Goal: Transaction & Acquisition: Purchase product/service

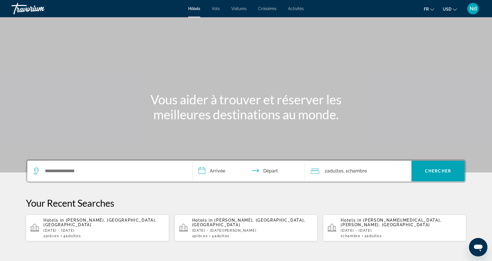
click at [60, 166] on div "Search widget" at bounding box center [110, 171] width 154 height 21
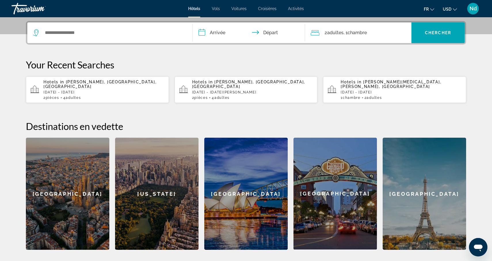
scroll to position [141, 0]
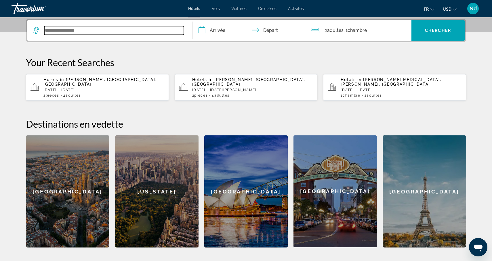
click at [68, 32] on input "Search widget" at bounding box center [114, 30] width 140 height 9
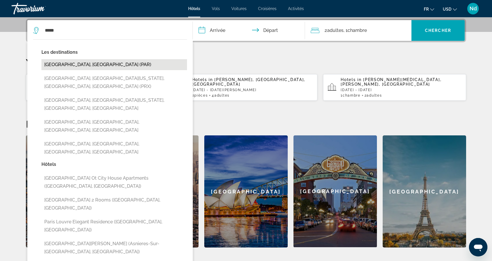
click at [69, 61] on button "[GEOGRAPHIC_DATA], [GEOGRAPHIC_DATA] (PAR)" at bounding box center [114, 64] width 146 height 11
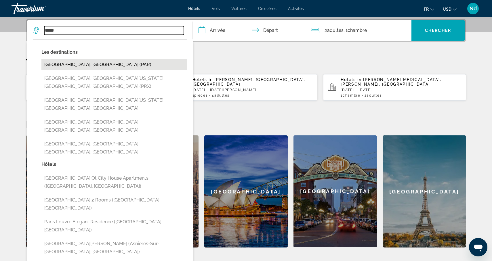
type input "**********"
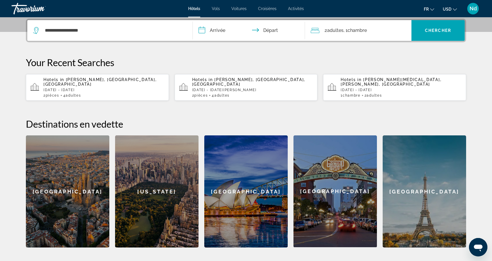
click at [214, 30] on input "**********" at bounding box center [250, 31] width 115 height 22
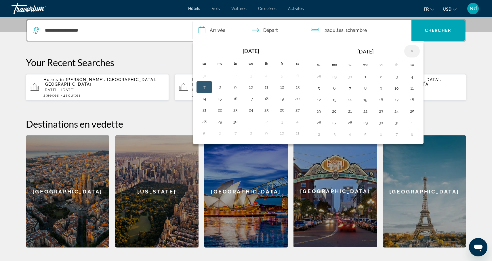
click at [411, 54] on th "Next month" at bounding box center [412, 51] width 16 height 13
click at [398, 123] on button "28" at bounding box center [396, 123] width 9 height 8
click at [319, 136] on button "30" at bounding box center [318, 134] width 9 height 8
type input "**********"
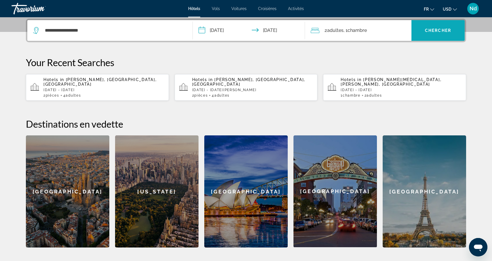
click at [433, 30] on span "Chercher" at bounding box center [438, 30] width 26 height 5
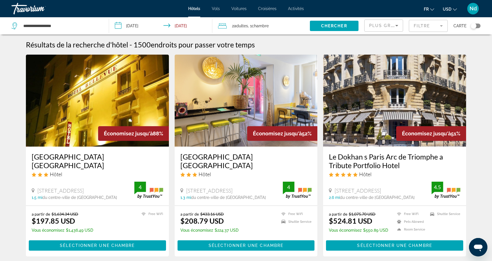
click at [424, 28] on mat-form-field "Filtre" at bounding box center [428, 26] width 39 height 12
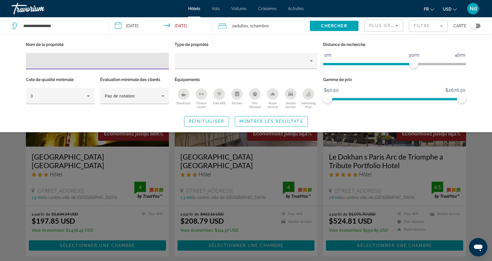
click at [87, 60] on input "Hotel Filters" at bounding box center [97, 61] width 134 height 7
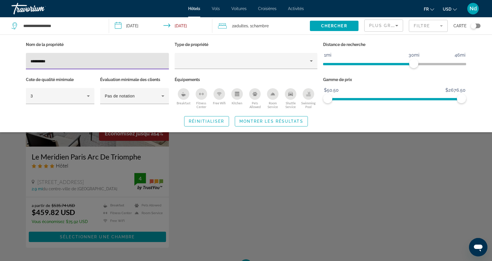
type input "**********"
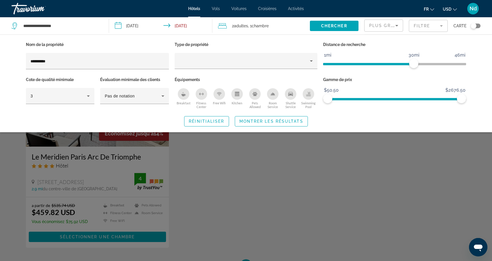
click at [56, 187] on div "Search widget" at bounding box center [246, 173] width 492 height 175
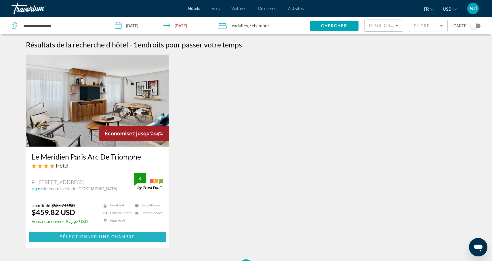
click at [102, 240] on span "Main content" at bounding box center [97, 237] width 137 height 14
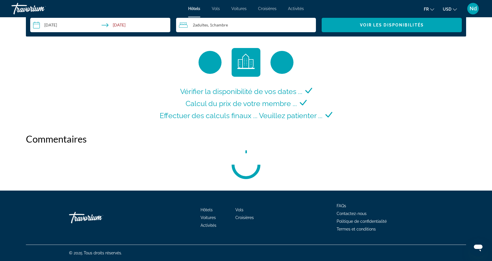
scroll to position [775, 0]
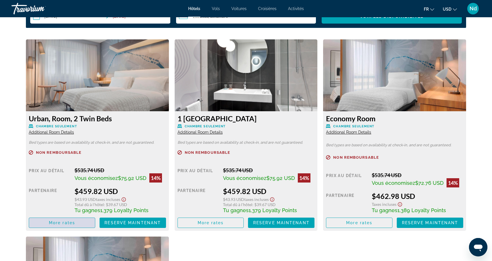
click at [67, 225] on span "More rates" at bounding box center [62, 223] width 26 height 5
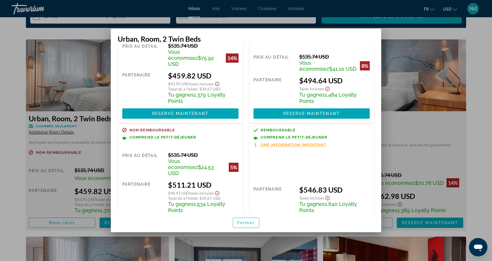
scroll to position [54, 0]
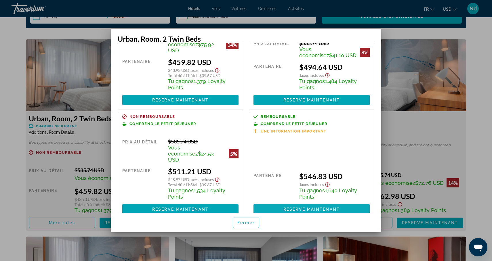
click at [304, 207] on span "Reserve maintenant" at bounding box center [311, 209] width 56 height 5
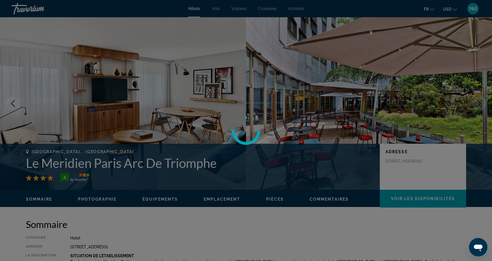
scroll to position [775, 0]
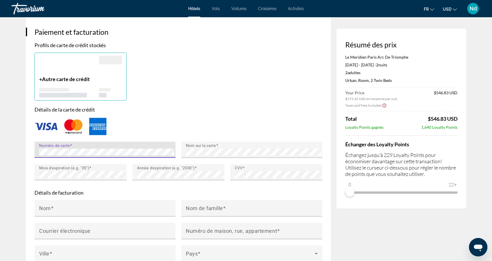
scroll to position [440, 0]
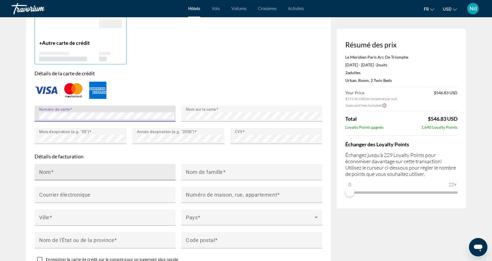
click at [116, 174] on input "Nom" at bounding box center [106, 174] width 135 height 7
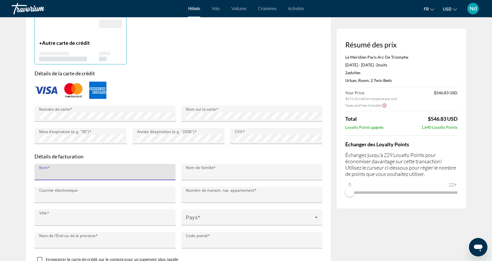
type input "********"
type input "**********"
type input "*******"
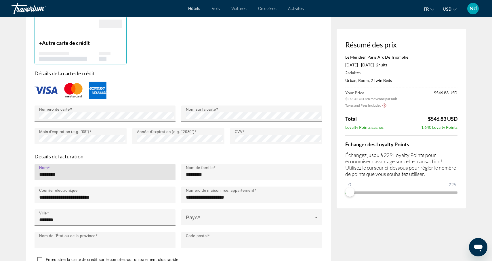
type input "********"
type input "****"
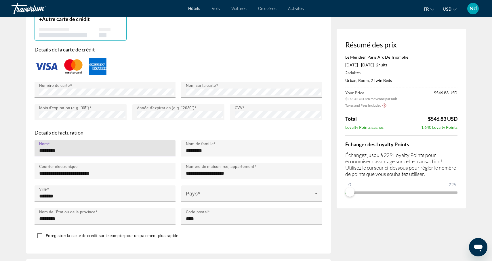
scroll to position [471, 0]
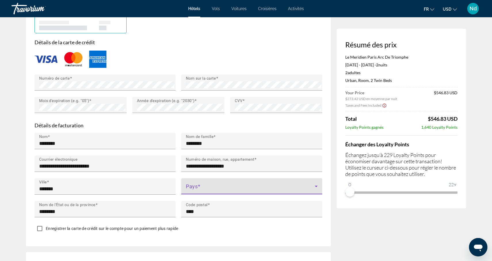
click at [211, 186] on span "Main content" at bounding box center [250, 188] width 129 height 7
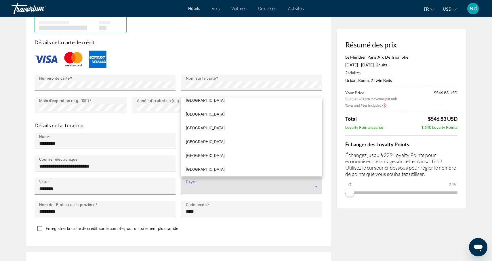
scroll to position [255, 0]
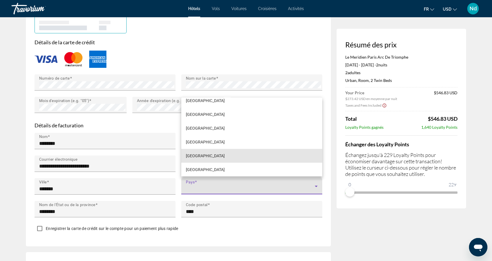
click at [203, 155] on mat-option "[GEOGRAPHIC_DATA]" at bounding box center [251, 156] width 141 height 14
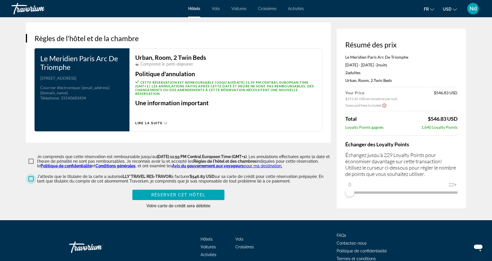
scroll to position [718, 0]
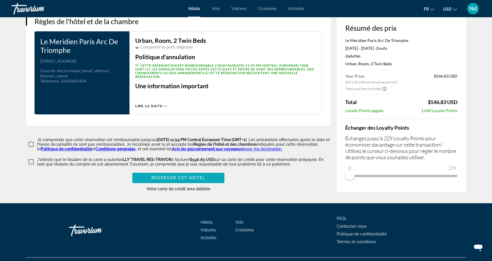
click at [182, 180] on span "Réserver cet hôtel" at bounding box center [178, 178] width 54 height 5
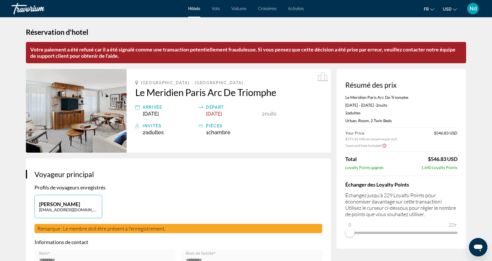
scroll to position [0, 0]
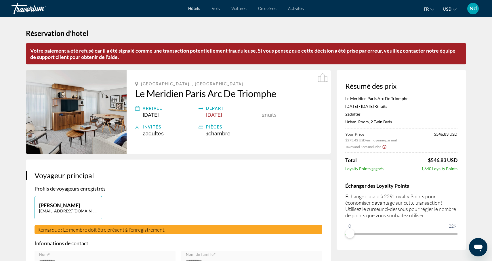
click at [450, 9] on span "USD" at bounding box center [447, 9] width 9 height 5
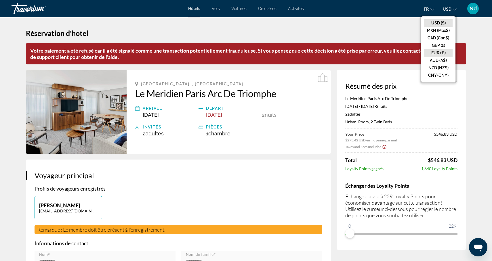
click at [439, 51] on button "EUR (€)" at bounding box center [438, 52] width 28 height 7
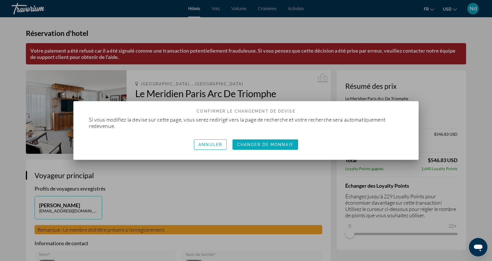
click at [274, 146] on span "Changer de monnaie" at bounding box center [265, 144] width 56 height 5
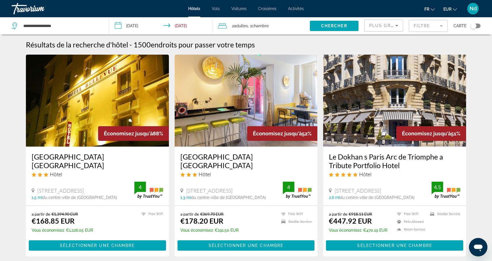
click at [427, 27] on mat-form-field "Filtre" at bounding box center [428, 26] width 39 height 12
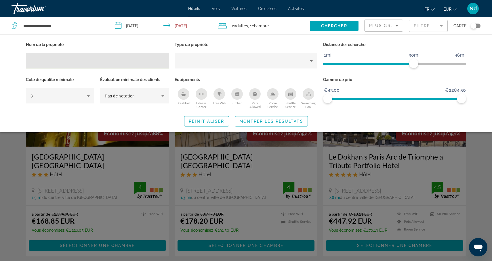
click at [116, 58] on input "Hotel Filters" at bounding box center [97, 61] width 134 height 7
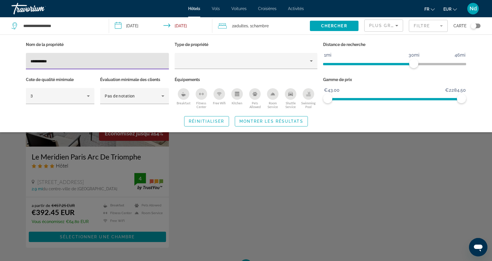
type input "**********"
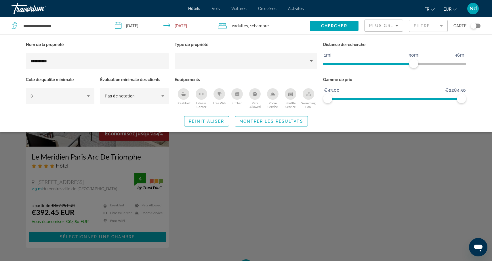
click at [101, 177] on div "Search widget" at bounding box center [246, 173] width 492 height 175
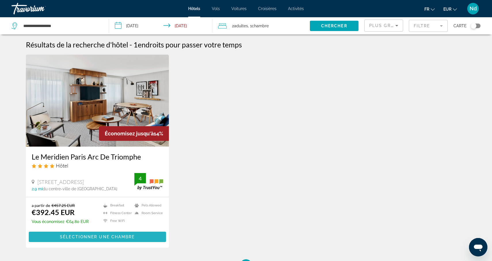
click at [90, 240] on span "Main content" at bounding box center [97, 237] width 137 height 14
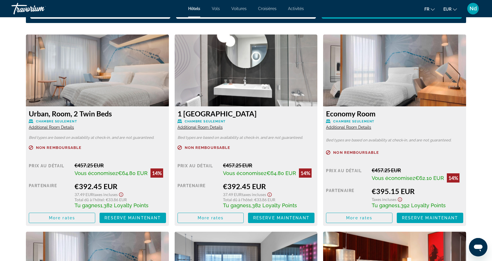
scroll to position [781, 0]
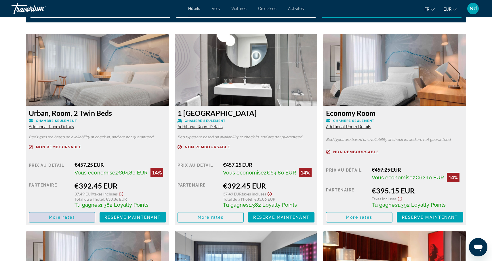
click at [68, 221] on span "Main content" at bounding box center [62, 218] width 66 height 14
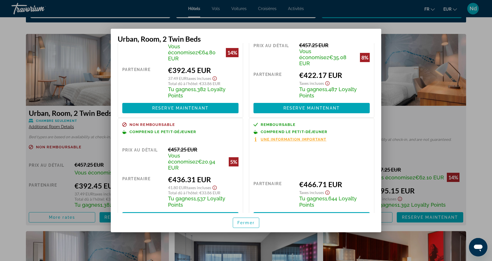
scroll to position [54, 0]
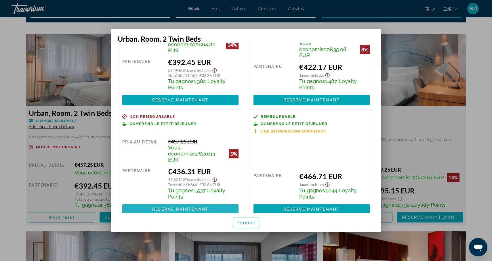
click at [169, 207] on span "Reserve maintenant" at bounding box center [180, 209] width 56 height 5
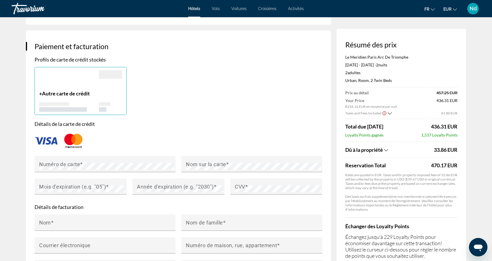
scroll to position [387, 0]
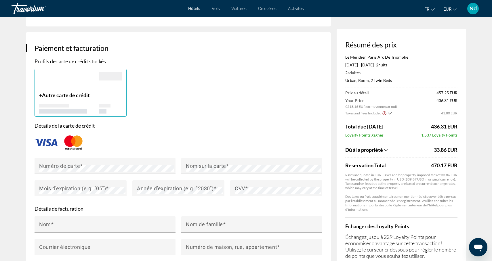
click at [474, 186] on div "Réservation d'hotel Résumé des prix Le Meridien Paris Arc De Triomphe [DATE] - …" at bounding box center [245, 96] width 463 height 933
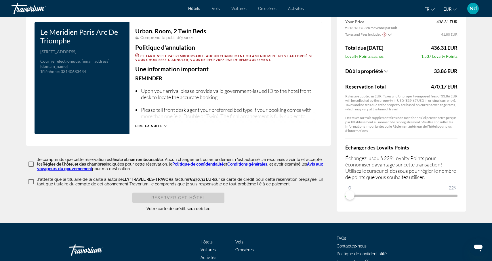
scroll to position [728, 0]
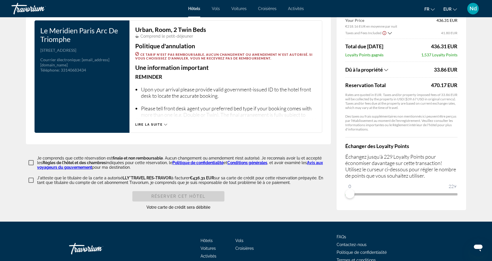
click at [481, 249] on icon "Ouvrir la fenêtre de messagerie" at bounding box center [478, 247] width 10 height 10
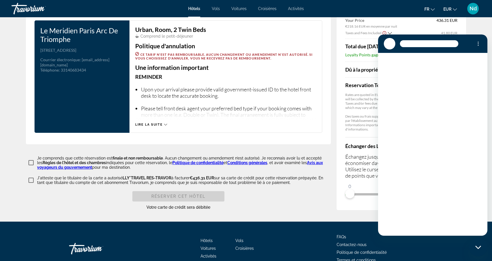
scroll to position [0, 0]
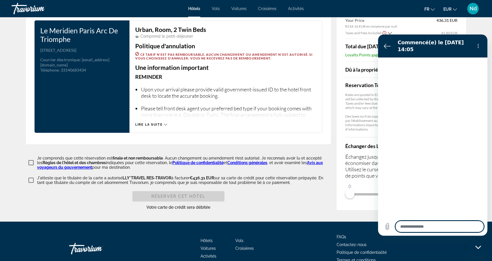
type textarea "*"
